Goal: Task Accomplishment & Management: Use online tool/utility

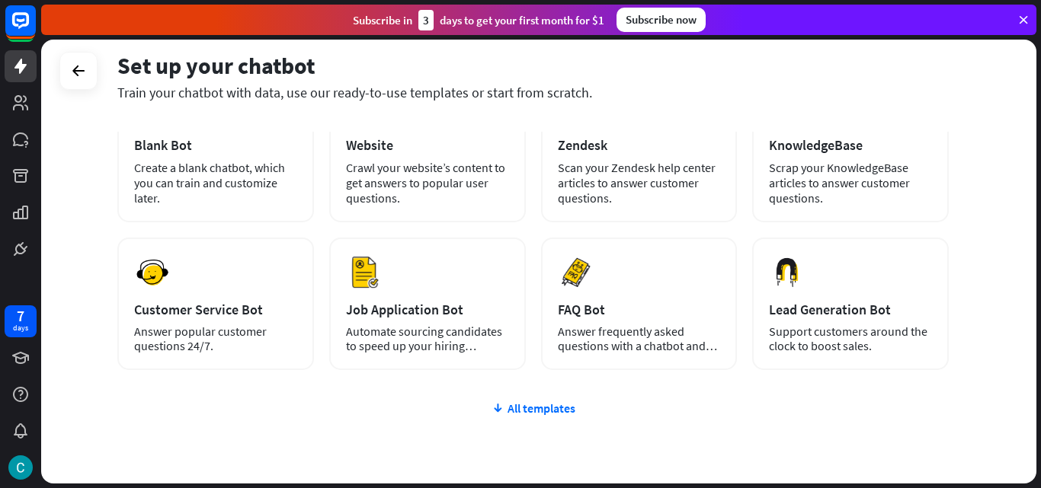
scroll to position [152, 0]
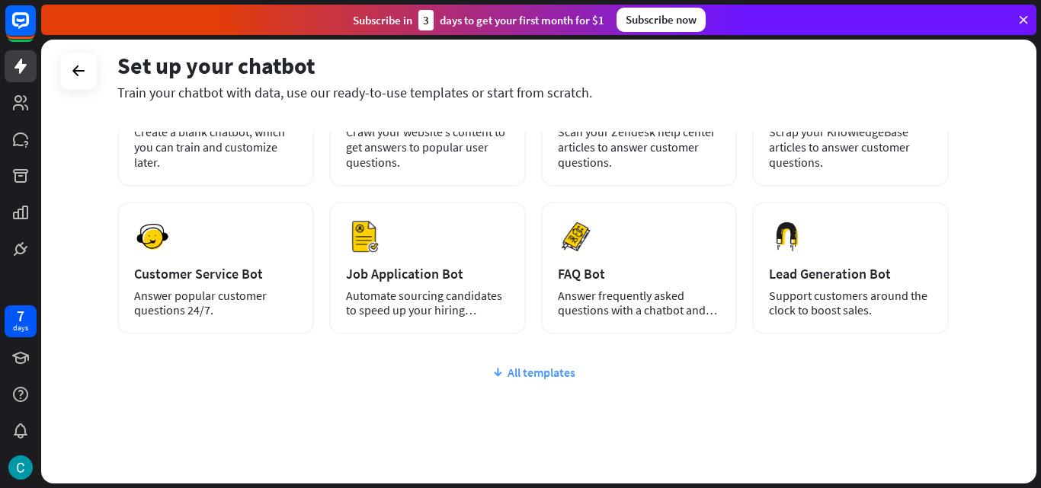
click at [516, 374] on div "All templates" at bounding box center [532, 372] width 831 height 15
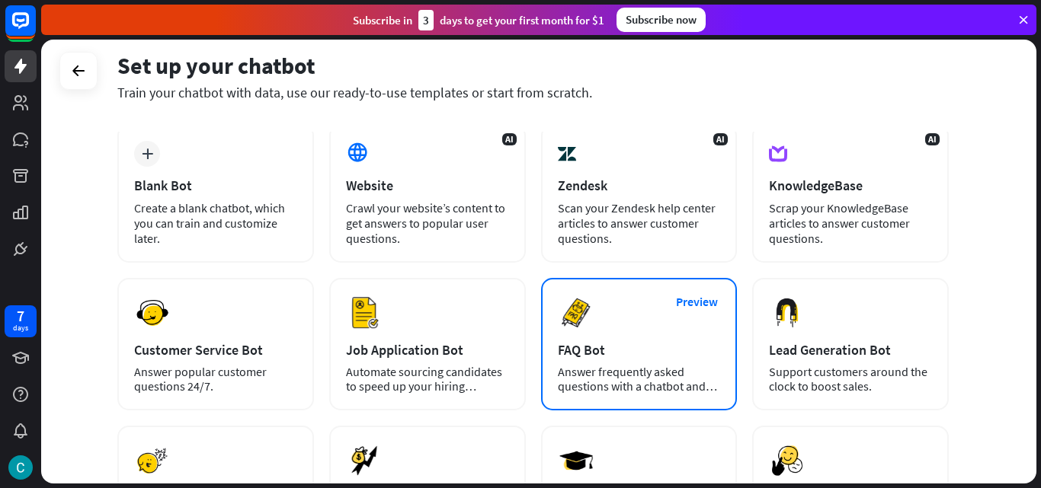
scroll to position [0, 0]
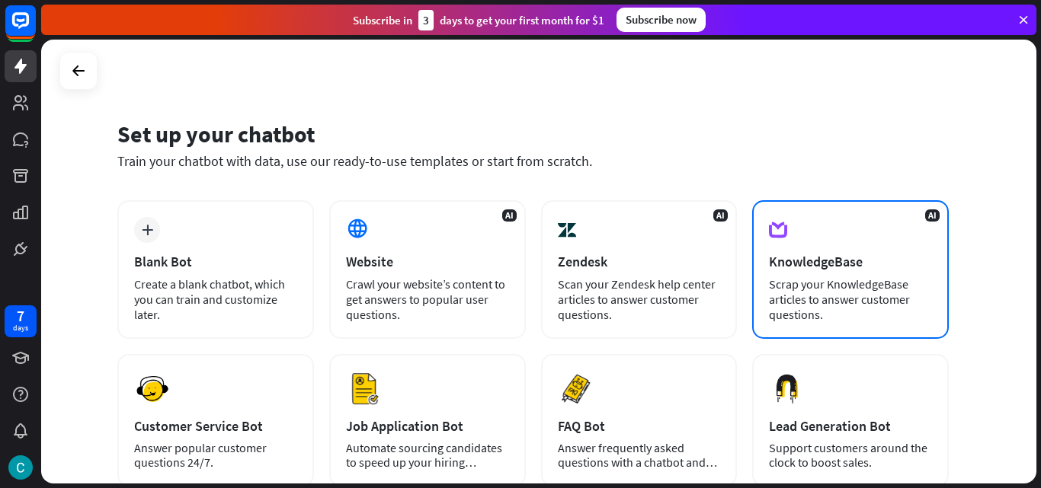
click at [885, 283] on div "Scrap your KnowledgeBase articles to answer customer questions." at bounding box center [850, 300] width 163 height 46
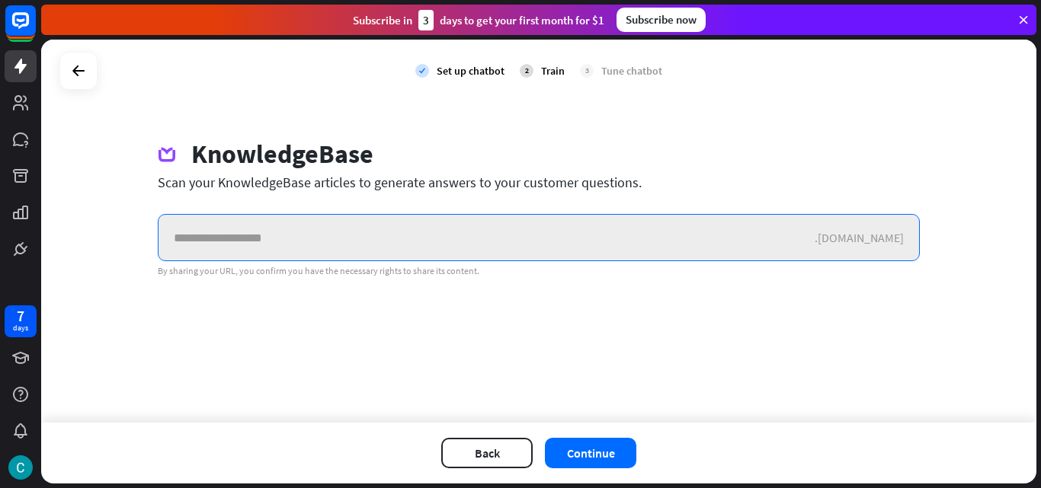
paste input "**********"
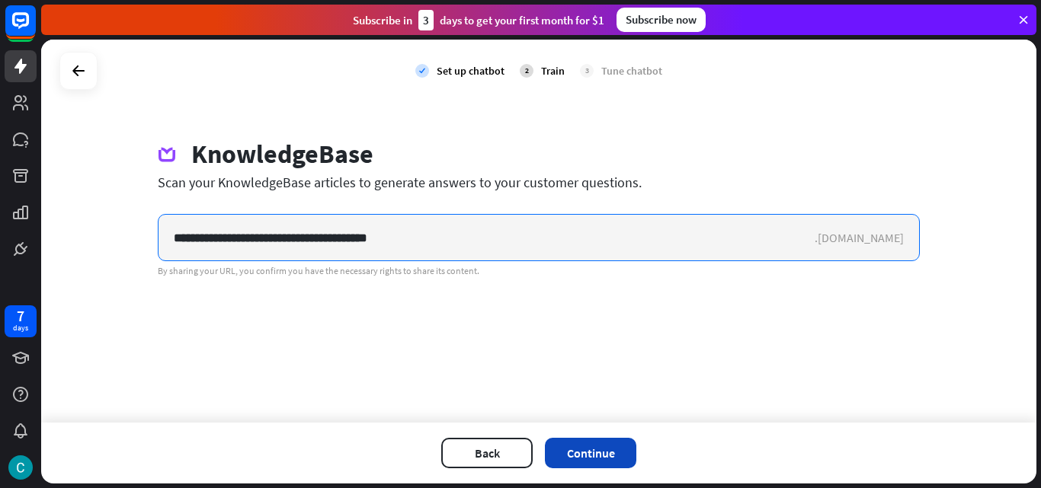
type input "**********"
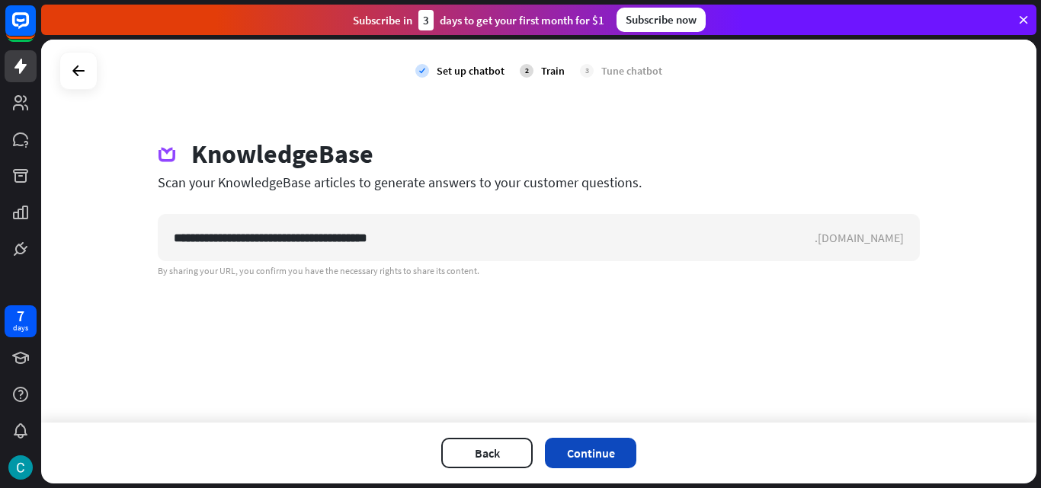
click at [612, 463] on button "Continue" at bounding box center [590, 453] width 91 height 30
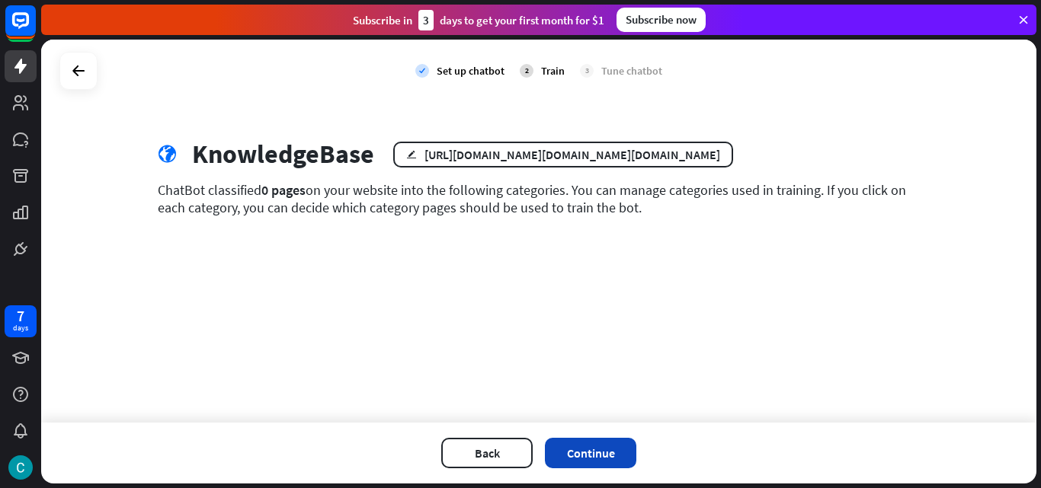
click at [570, 452] on button "Continue" at bounding box center [590, 453] width 91 height 30
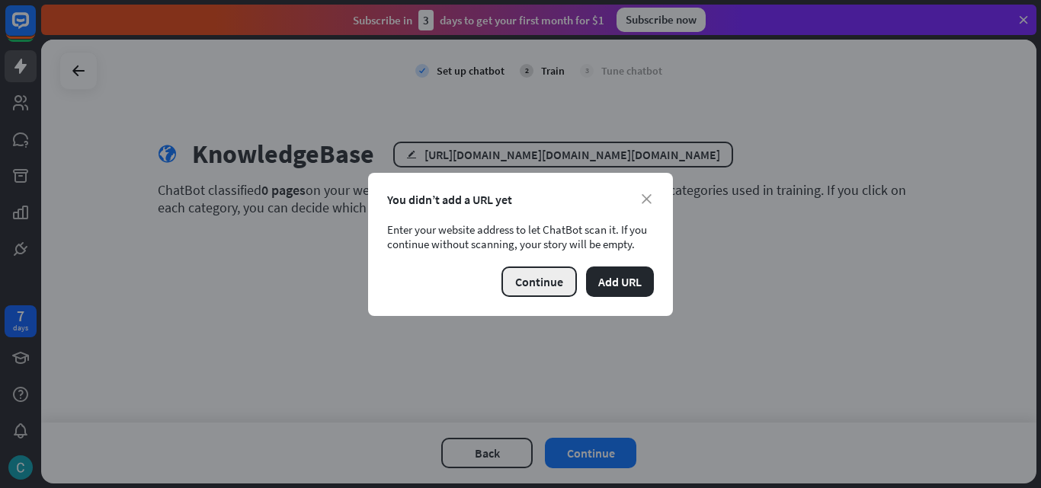
click at [526, 282] on button "Continue" at bounding box center [538, 282] width 75 height 30
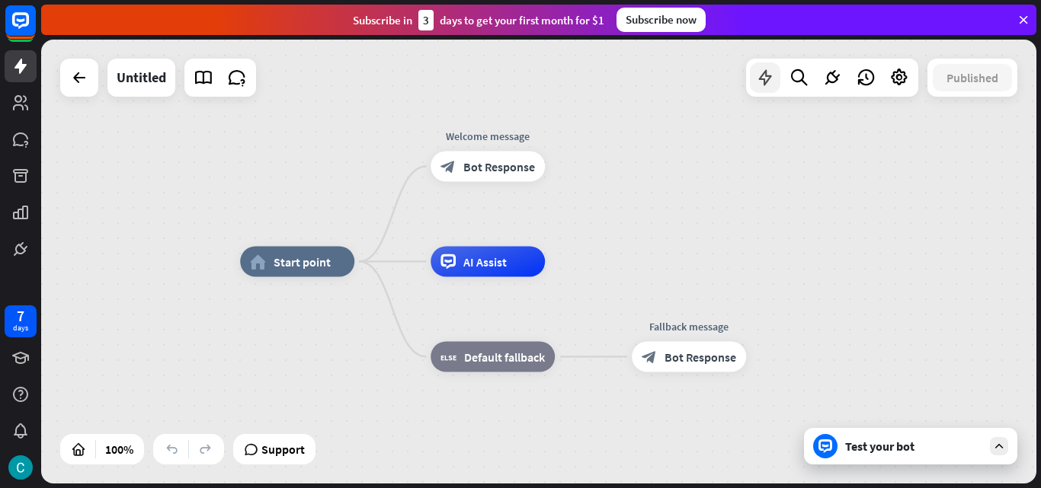
click at [762, 81] on icon at bounding box center [765, 78] width 20 height 20
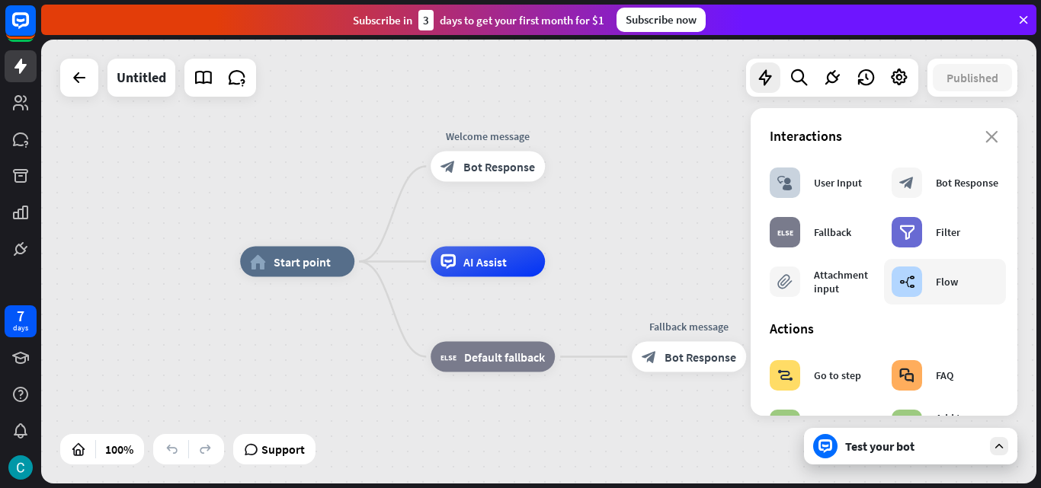
click at [906, 285] on icon "builder_tree" at bounding box center [907, 281] width 16 height 15
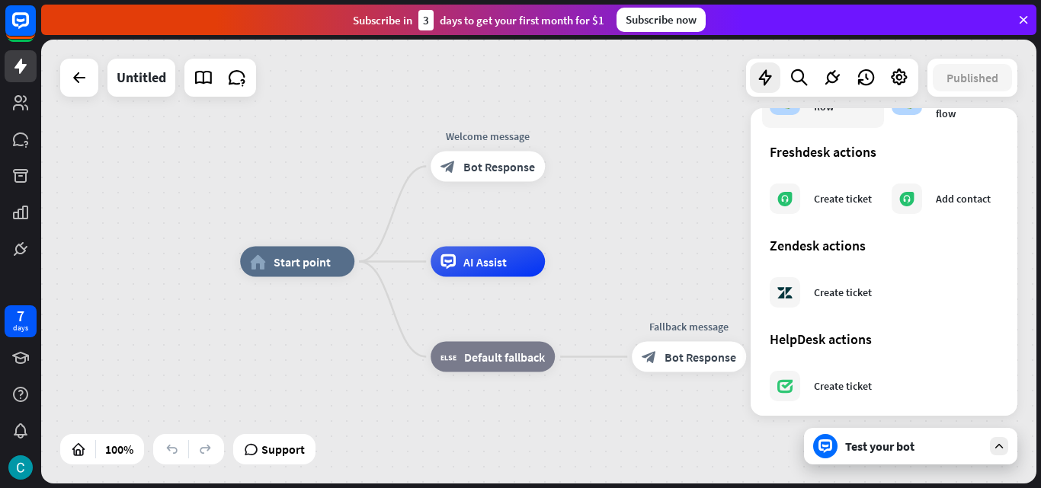
scroll to position [921, 0]
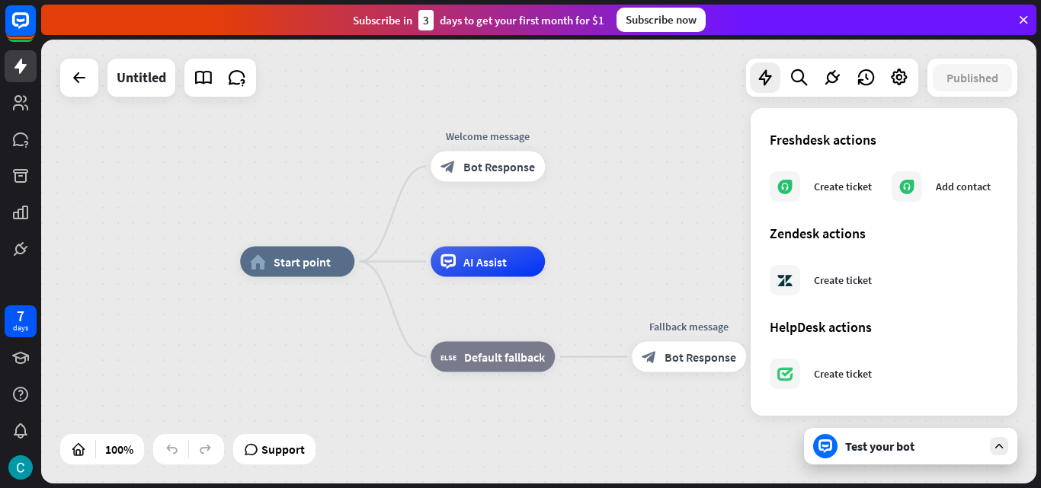
click at [665, 197] on div "home_2 Start point Welcome message block_bot_response Bot Response AI Assist bl…" at bounding box center [538, 262] width 995 height 444
click at [533, 182] on div "Edit name more_horiz plus Welcome message block_bot_response Bot Response" at bounding box center [488, 167] width 114 height 30
click at [469, 168] on span "Bot Response" at bounding box center [499, 166] width 72 height 15
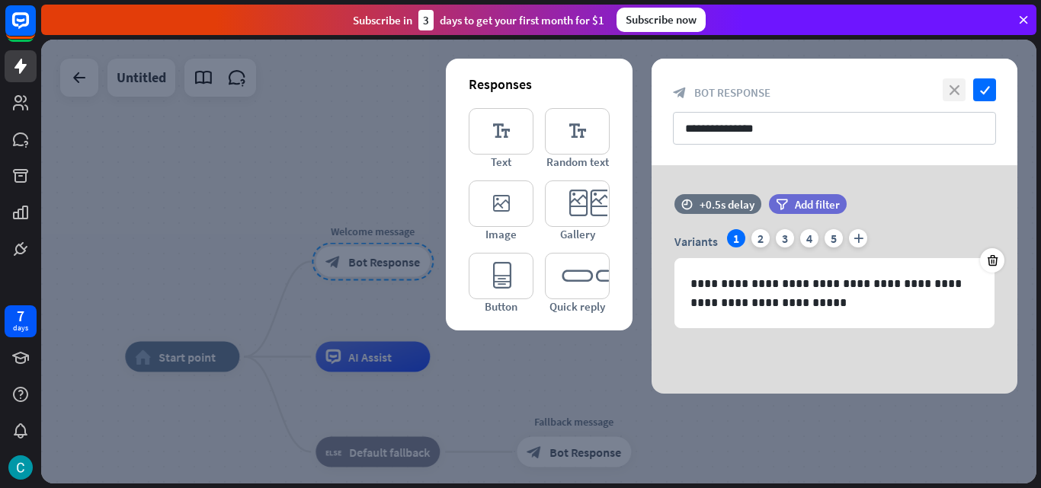
click at [958, 84] on icon "close" at bounding box center [954, 89] width 23 height 23
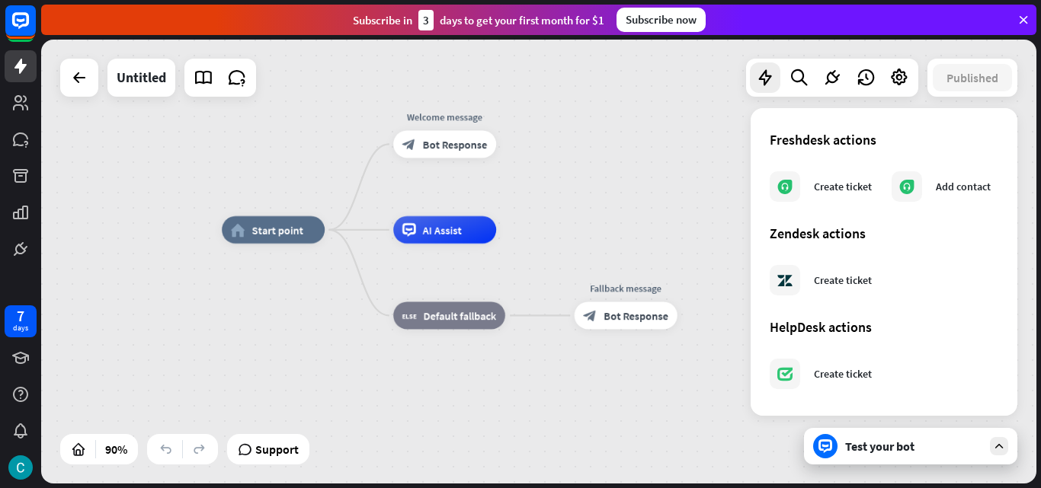
drag, startPoint x: 504, startPoint y: 293, endPoint x: 563, endPoint y: 160, distance: 146.0
click at [563, 160] on div "home_2 Start point Welcome message block_bot_response Bot Response AI Assist bl…" at bounding box center [538, 262] width 995 height 444
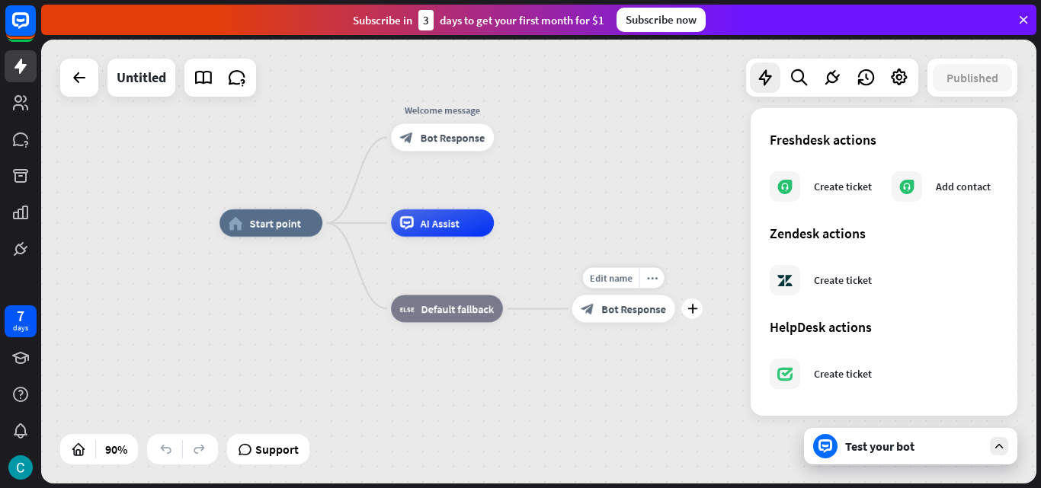
click at [603, 301] on div "block_bot_response Bot Response" at bounding box center [623, 308] width 103 height 27
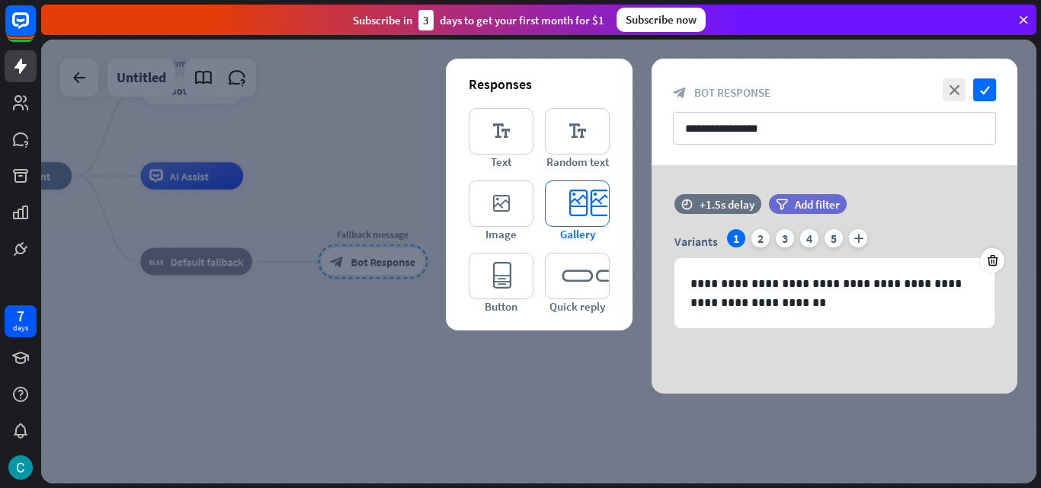
click at [568, 221] on icon "editor_card" at bounding box center [577, 204] width 65 height 46
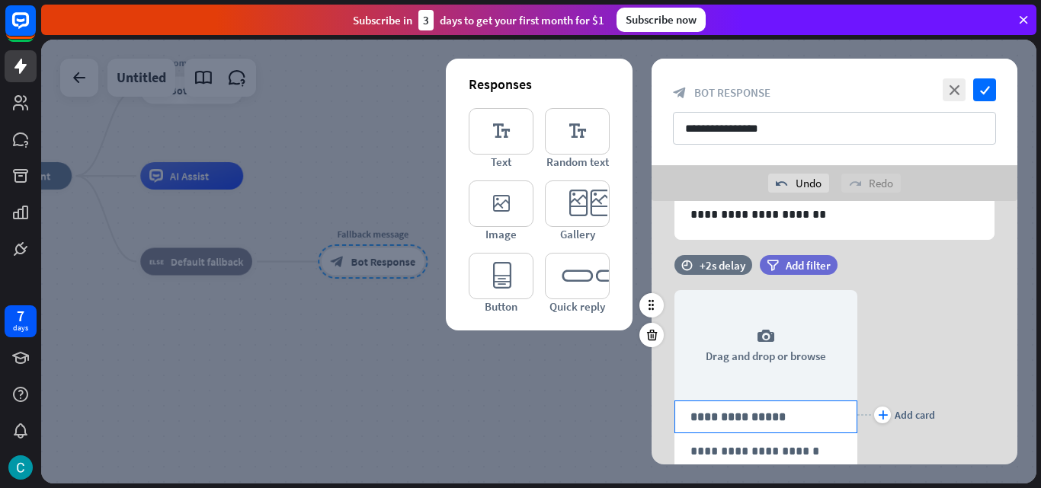
scroll to position [123, 0]
click at [956, 99] on icon "close" at bounding box center [954, 89] width 23 height 23
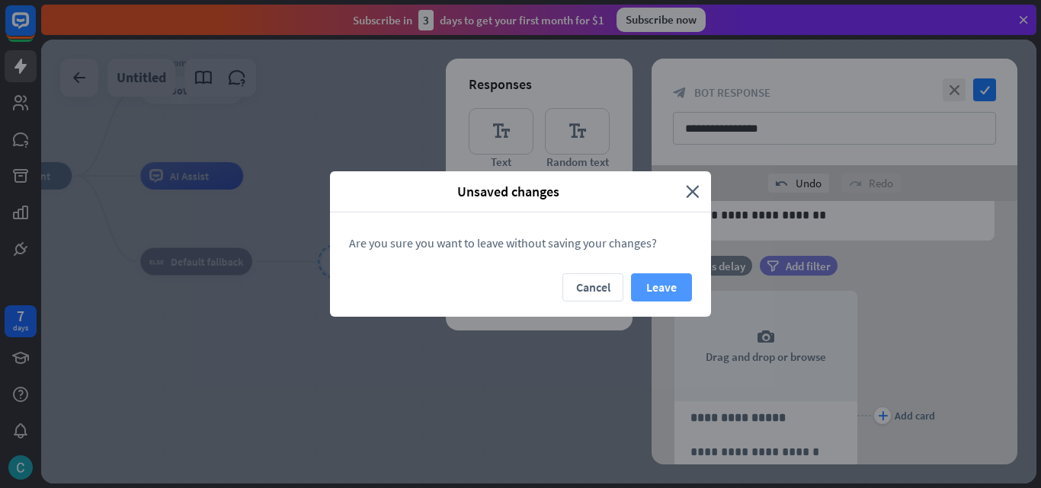
click at [645, 285] on button "Leave" at bounding box center [661, 288] width 61 height 28
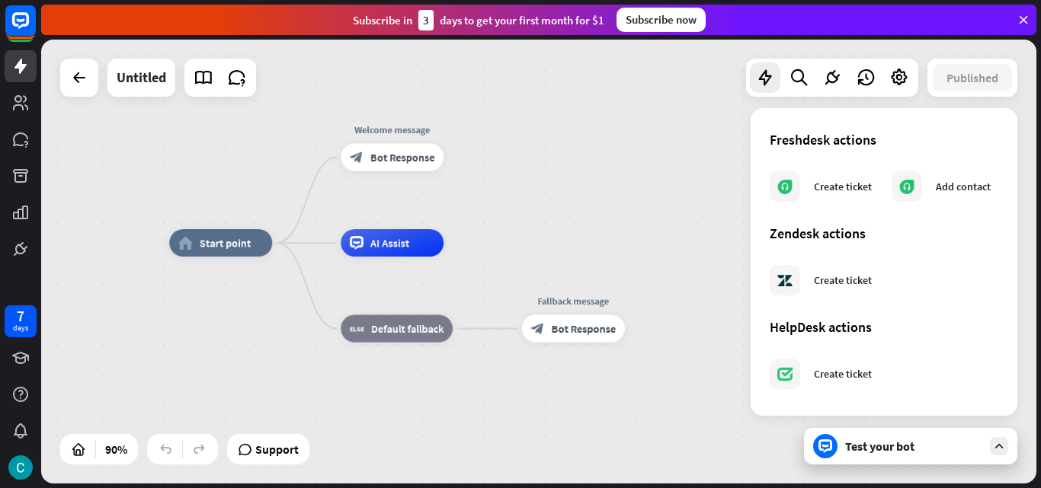
drag, startPoint x: 367, startPoint y: 198, endPoint x: 584, endPoint y: 270, distance: 229.4
click at [584, 270] on div "home_2 Start point Welcome message block_bot_response Bot Response AI Assist bl…" at bounding box center [616, 443] width 895 height 400
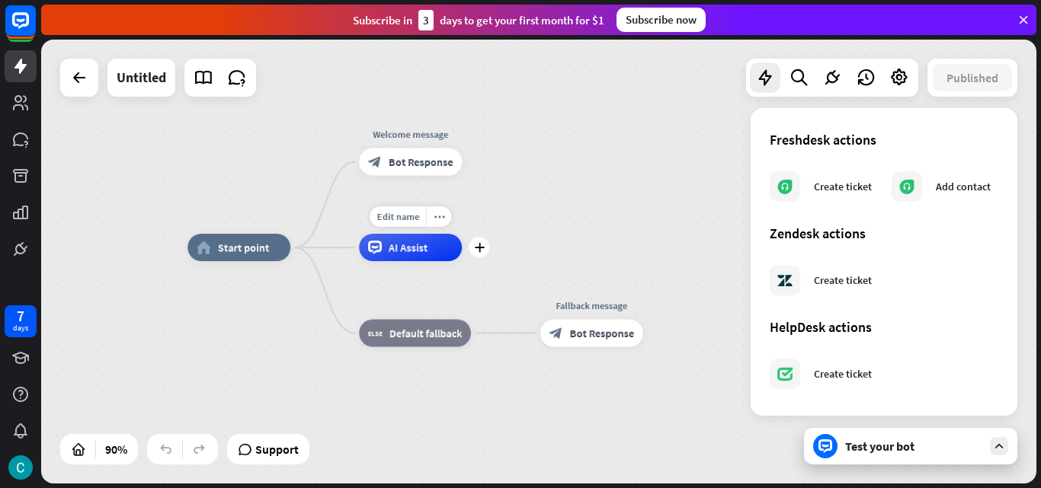
click at [401, 261] on div "AI Assist" at bounding box center [410, 247] width 103 height 27
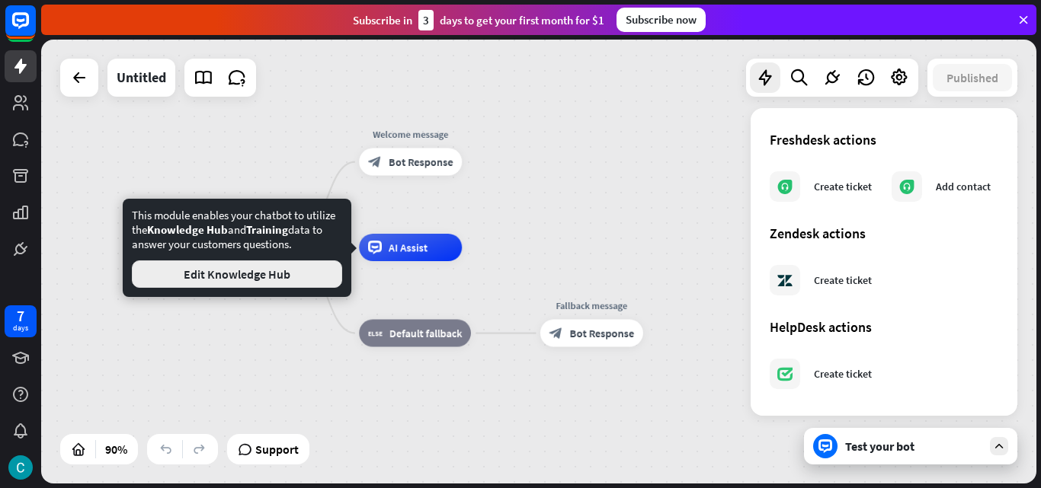
click at [277, 274] on button "Edit Knowledge Hub" at bounding box center [237, 274] width 210 height 27
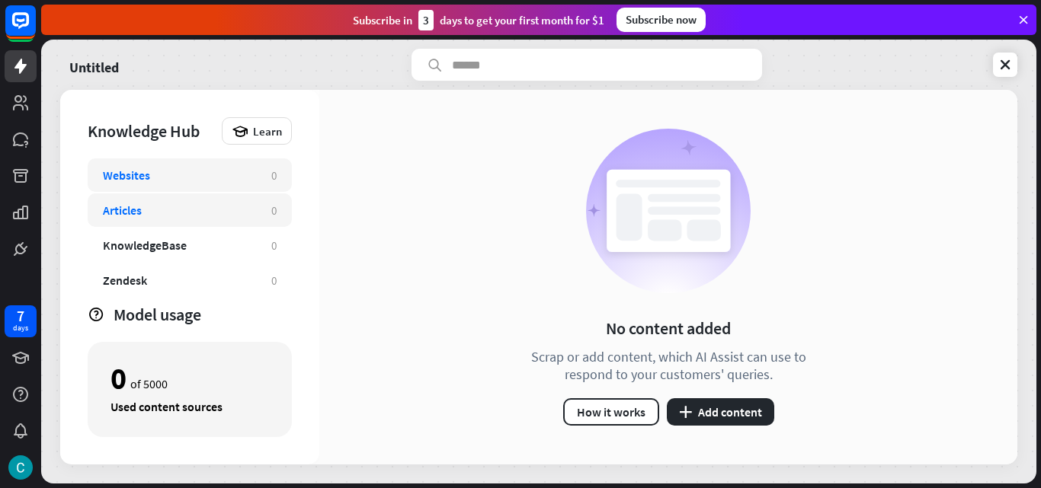
click at [184, 224] on div "Articles 0" at bounding box center [190, 211] width 204 height 34
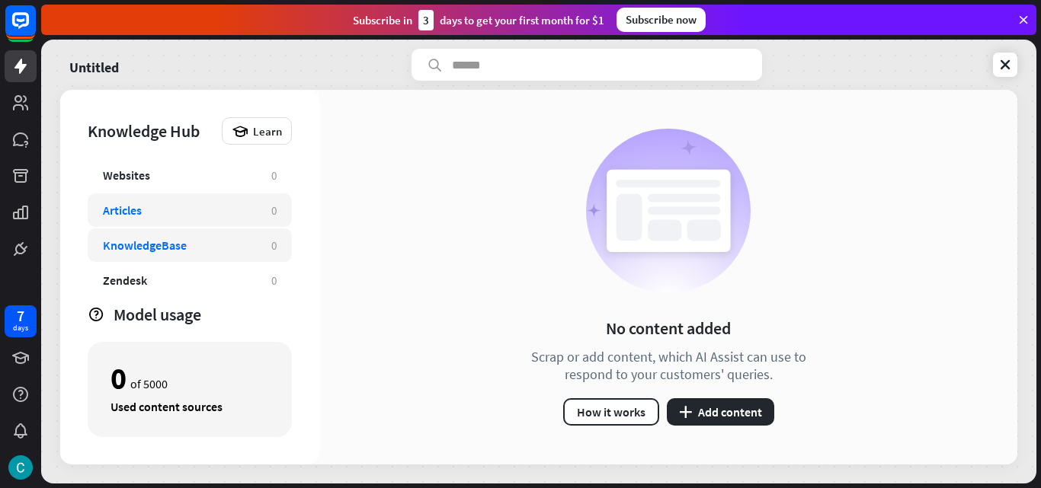
click at [189, 250] on div "KnowledgeBase" at bounding box center [179, 245] width 153 height 15
click at [196, 277] on div "Zendesk" at bounding box center [179, 280] width 153 height 15
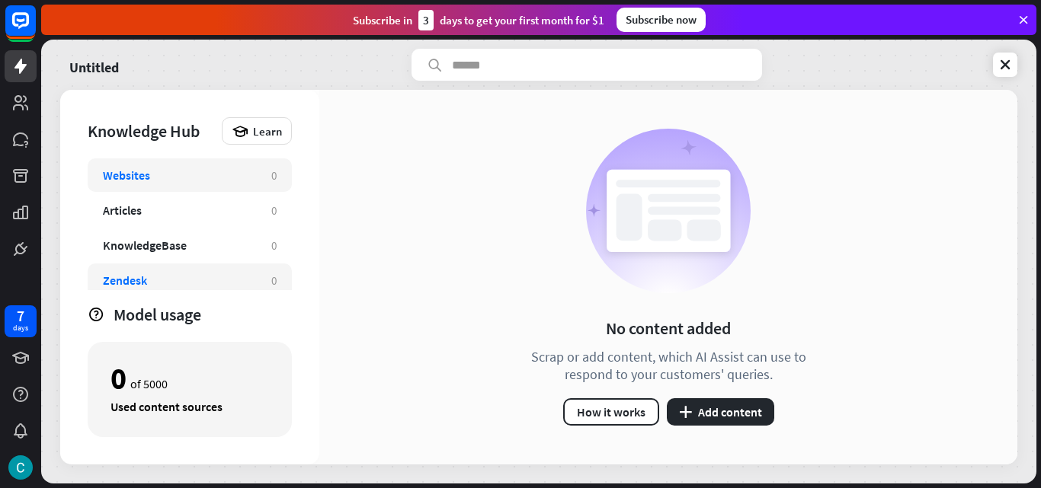
click at [196, 191] on div "Websites 0" at bounding box center [190, 176] width 204 height 34
click at [691, 416] on icon "plus" at bounding box center [685, 412] width 13 height 12
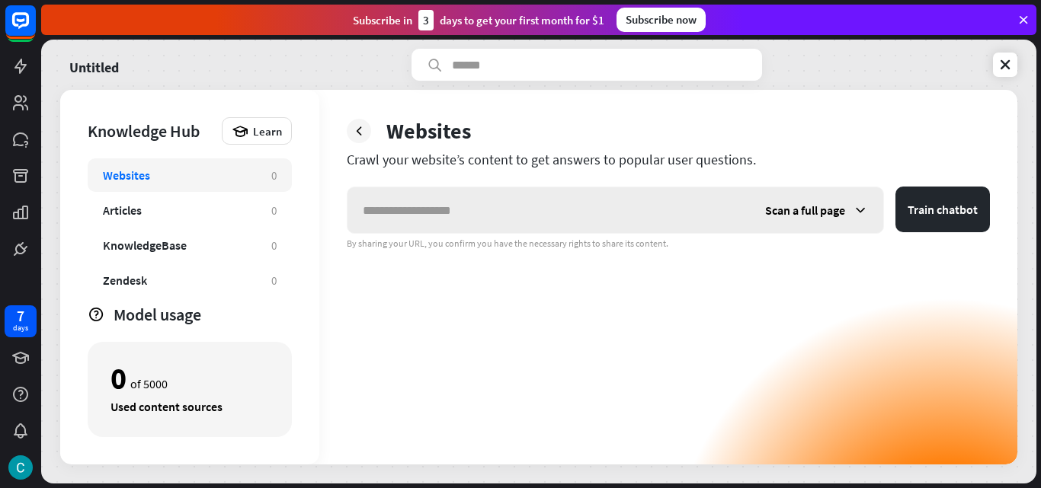
click at [855, 215] on icon at bounding box center [860, 210] width 15 height 15
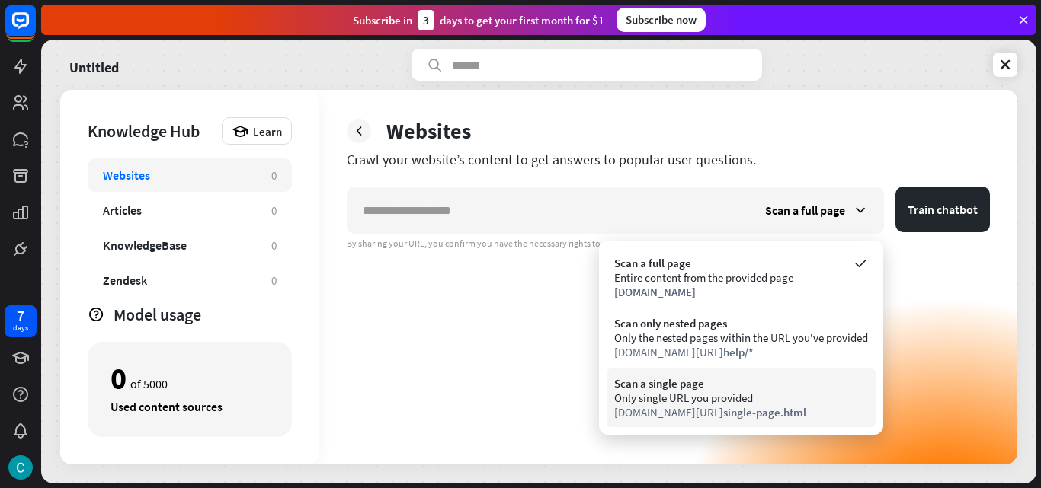
click at [752, 405] on div "Only single URL you provided" at bounding box center [741, 398] width 254 height 14
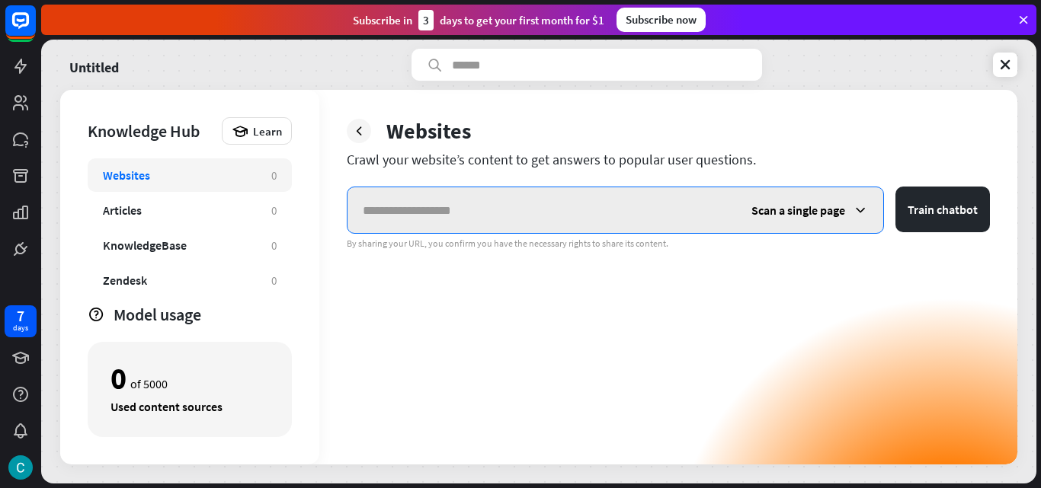
click at [619, 220] on input "text" at bounding box center [541, 210] width 389 height 46
paste input "**********"
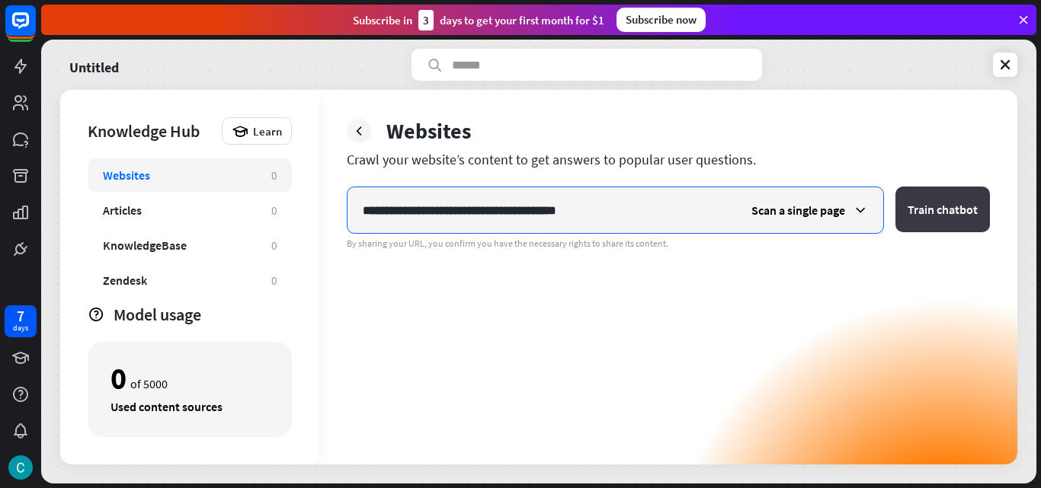
type input "**********"
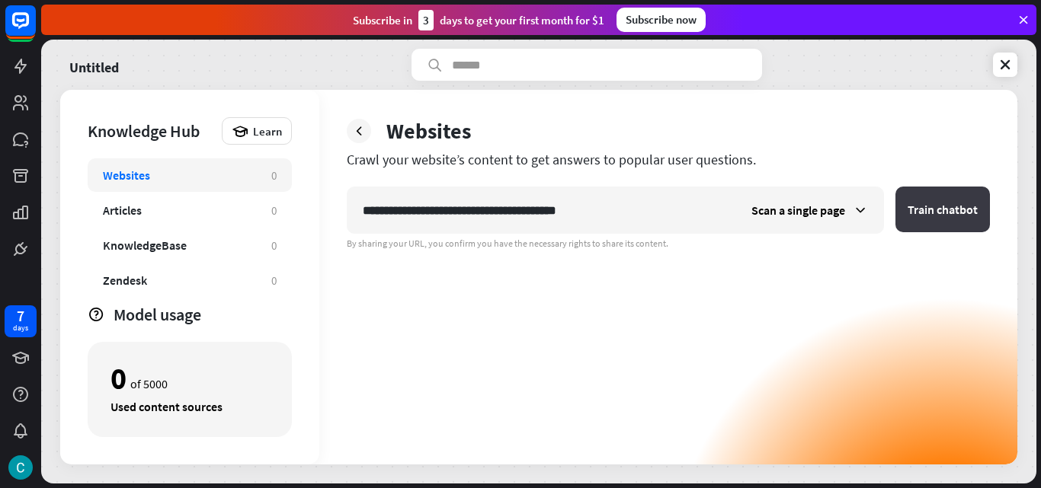
click at [950, 226] on button "Train chatbot" at bounding box center [942, 210] width 94 height 46
click at [994, 65] on link at bounding box center [1005, 65] width 24 height 24
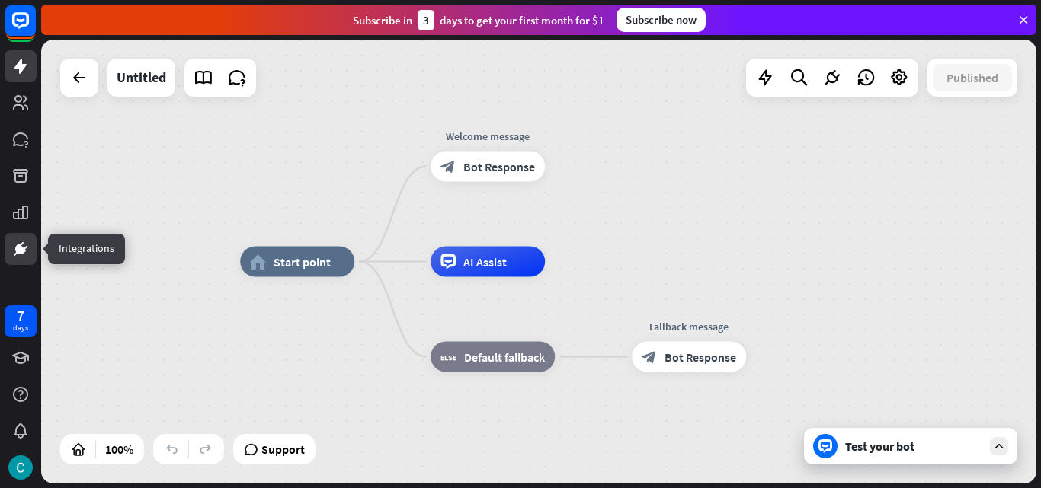
click at [16, 243] on icon at bounding box center [20, 249] width 18 height 18
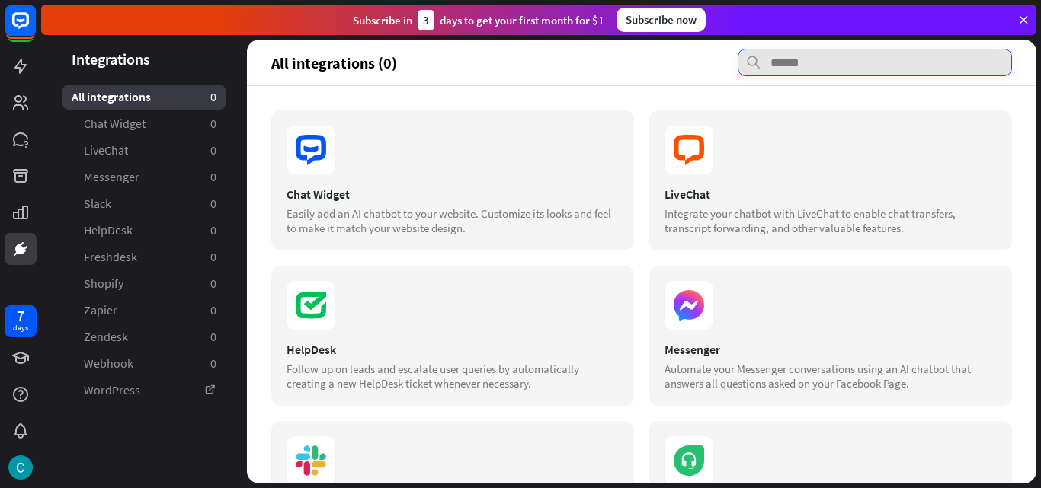
click at [790, 72] on input "text" at bounding box center [875, 62] width 274 height 27
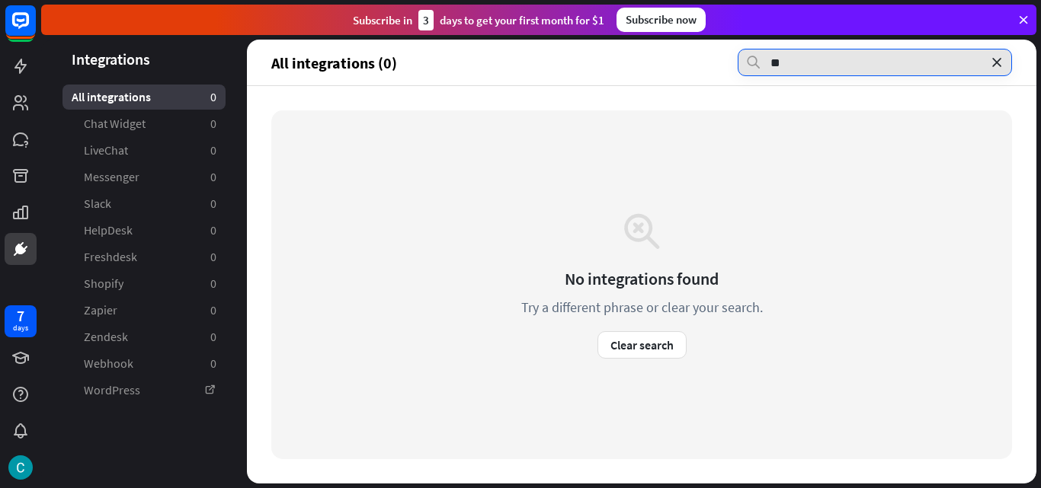
type input "**"
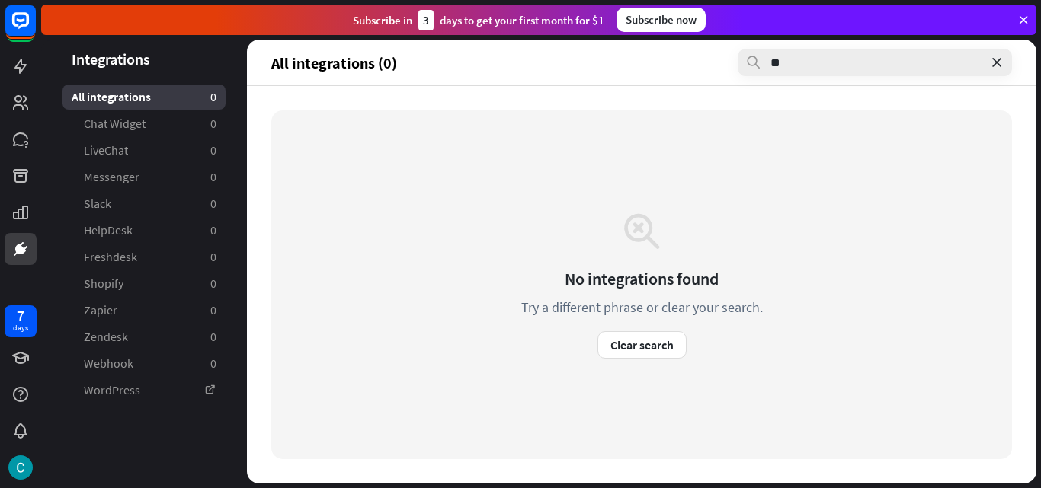
click at [996, 66] on icon at bounding box center [996, 62] width 15 height 15
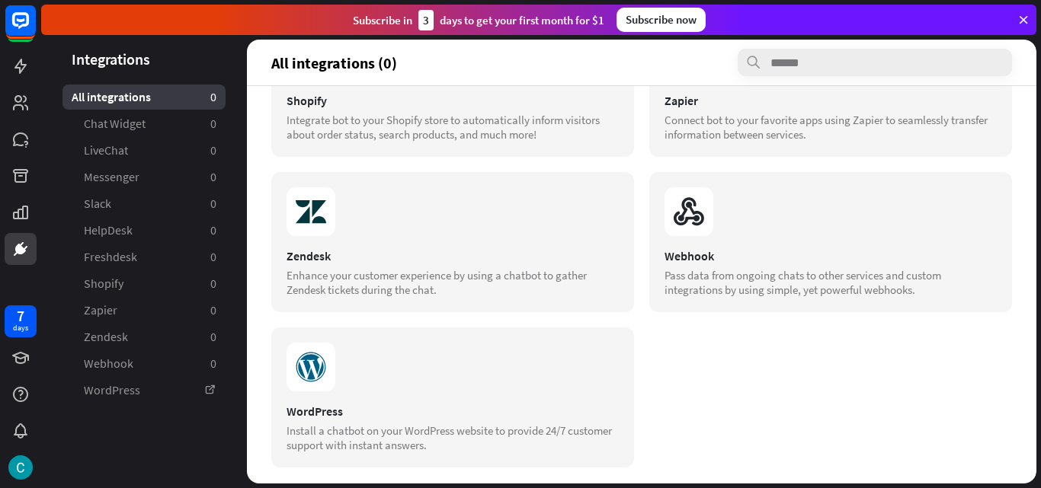
scroll to position [568, 0]
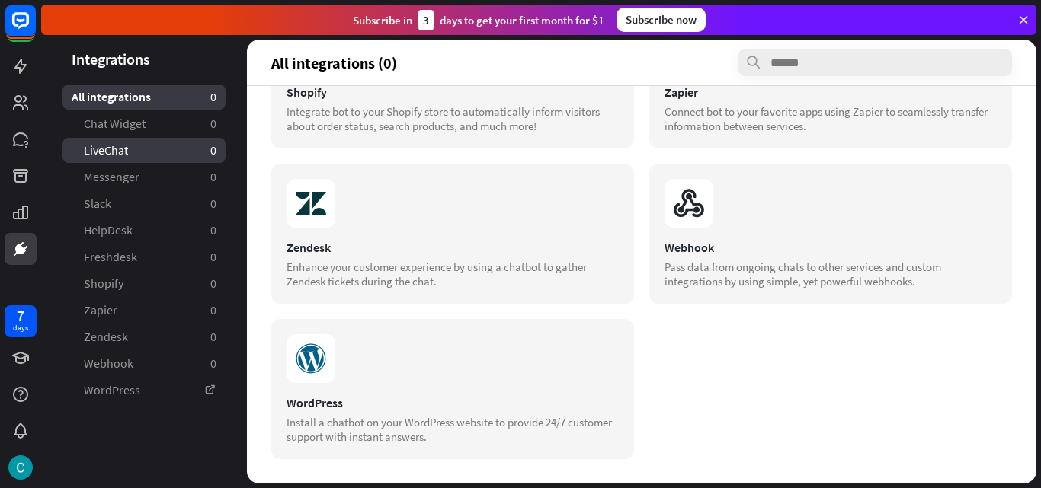
click at [129, 138] on link "LiveChat 0" at bounding box center [143, 150] width 163 height 25
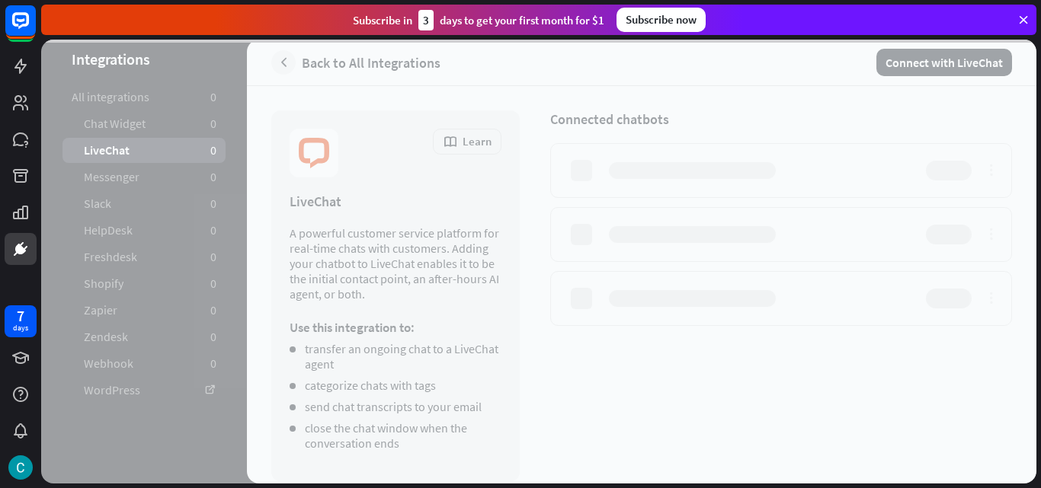
click at [138, 118] on div at bounding box center [538, 262] width 995 height 444
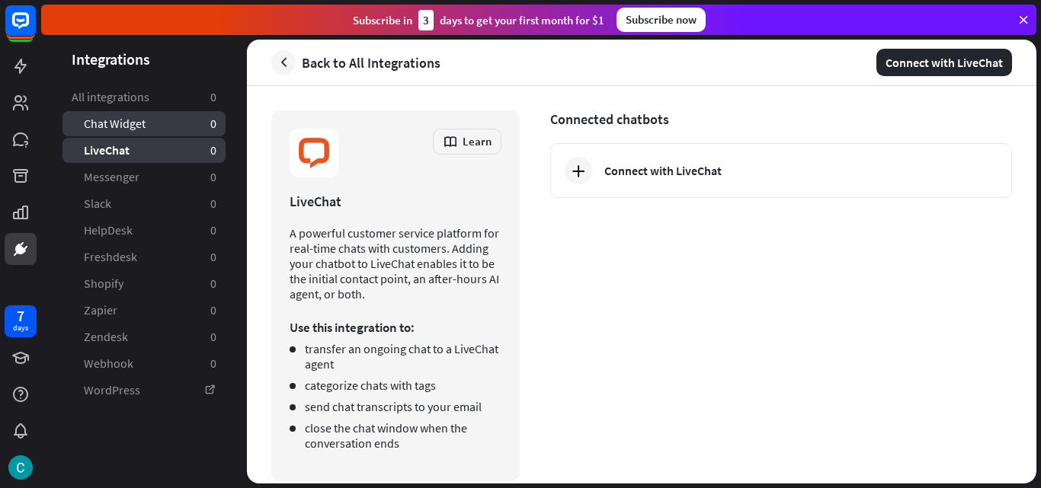
click at [139, 120] on span "Chat Widget" at bounding box center [115, 124] width 62 height 16
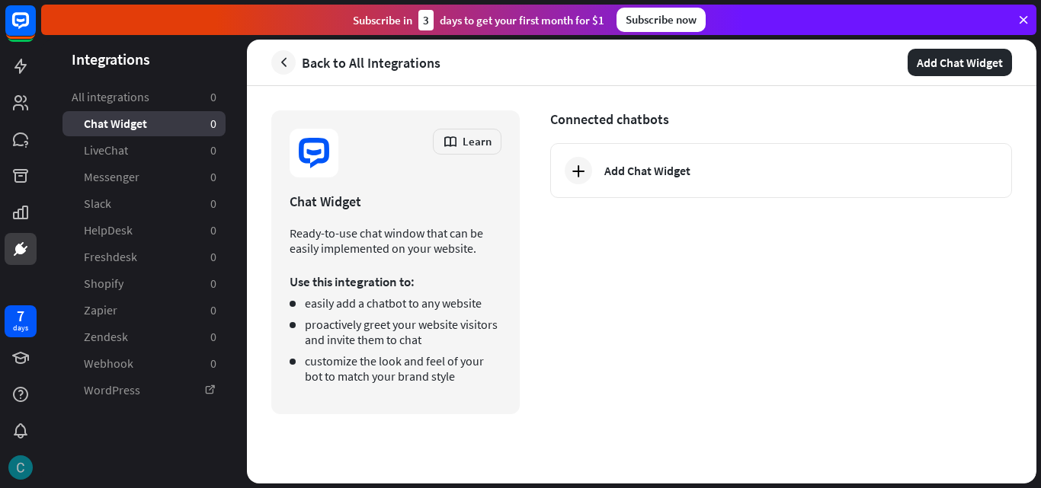
click at [17, 463] on img at bounding box center [20, 468] width 24 height 24
